Goal: Task Accomplishment & Management: Manage account settings

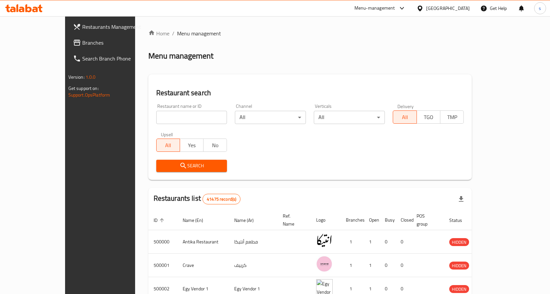
click at [82, 39] on span "Branches" at bounding box center [116, 43] width 69 height 8
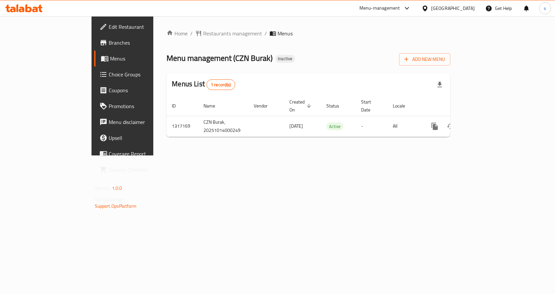
click at [303, 155] on div "Home / Restaurants management / Menus Menu management ( CZN Burak ) Inactive Ad…" at bounding box center [308, 85] width 310 height 139
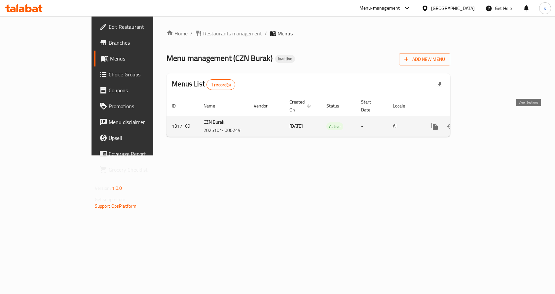
click at [486, 122] on icon "enhanced table" at bounding box center [482, 126] width 8 height 8
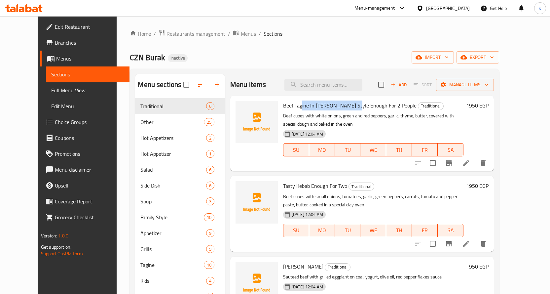
drag, startPoint x: 292, startPoint y: 107, endPoint x: 342, endPoint y: 105, distance: 50.6
click at [342, 105] on span "Beef Tagine In Blain Style Enough For 2 People" at bounding box center [349, 105] width 133 height 10
click at [56, 60] on span "Menus" at bounding box center [90, 58] width 68 height 8
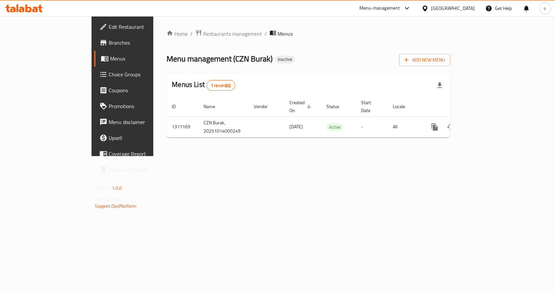
click at [450, 66] on div "Home / Restaurants management / Menus Menu management ( CZN Burak ) Inactive Ad…" at bounding box center [308, 85] width 284 height 113
click at [445, 56] on span "Add New Menu" at bounding box center [424, 60] width 41 height 8
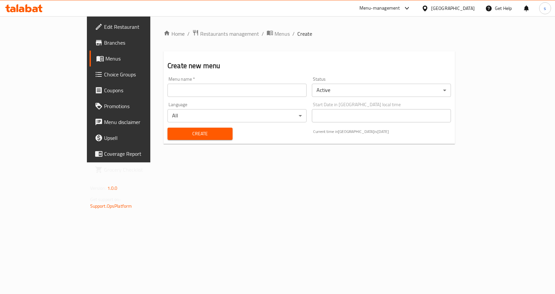
click at [235, 91] on input "text" at bounding box center [236, 90] width 139 height 13
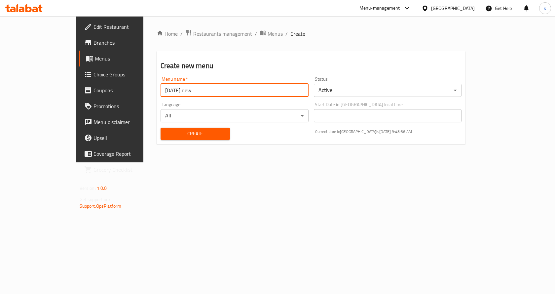
type input "14/10/2025 new"
click at [161, 127] on button "Create" at bounding box center [195, 133] width 69 height 12
click at [95, 59] on span "Menus" at bounding box center [129, 58] width 69 height 8
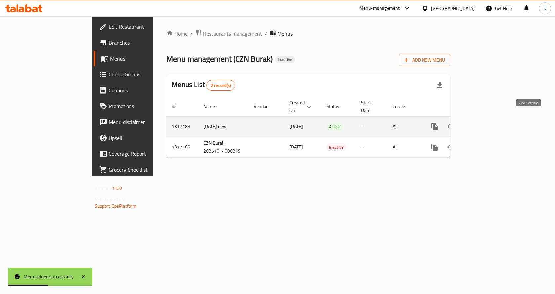
click at [486, 123] on icon "enhanced table" at bounding box center [482, 127] width 8 height 8
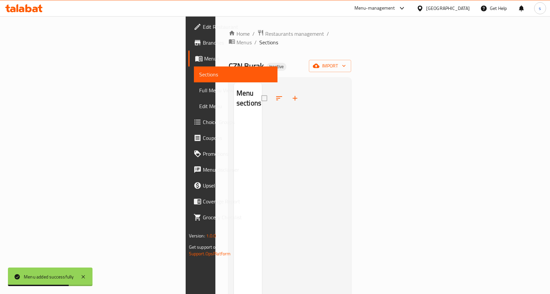
click at [204, 61] on span "Menus" at bounding box center [238, 58] width 68 height 8
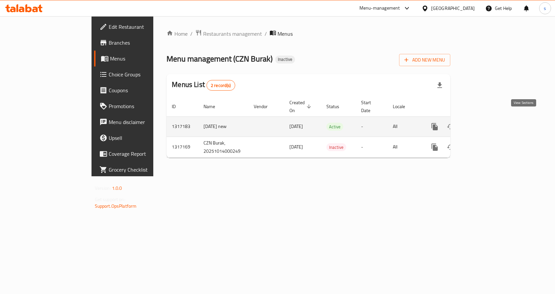
click at [486, 123] on icon "enhanced table" at bounding box center [482, 127] width 8 height 8
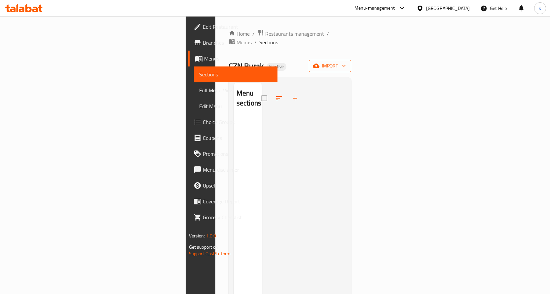
click at [346, 62] on span "import" at bounding box center [330, 66] width 32 height 8
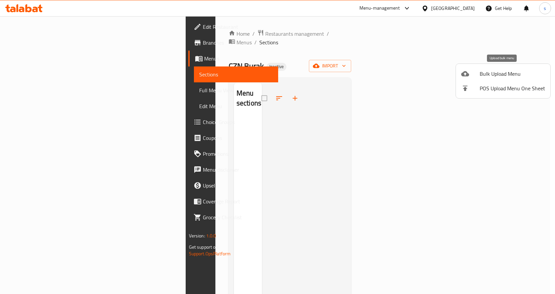
click at [499, 72] on span "Bulk Upload Menu" at bounding box center [512, 74] width 65 height 8
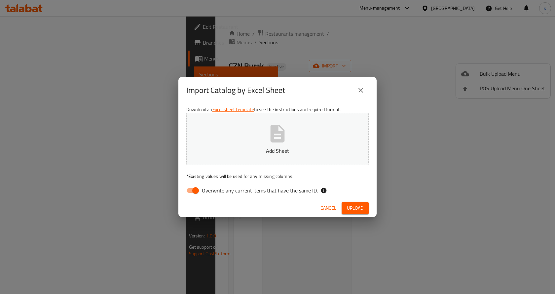
click at [189, 191] on input "Overwrite any current items that have the same ID." at bounding box center [196, 190] width 38 height 13
checkbox input "false"
click at [360, 89] on icon "close" at bounding box center [360, 90] width 5 height 5
